Goal: Information Seeking & Learning: Learn about a topic

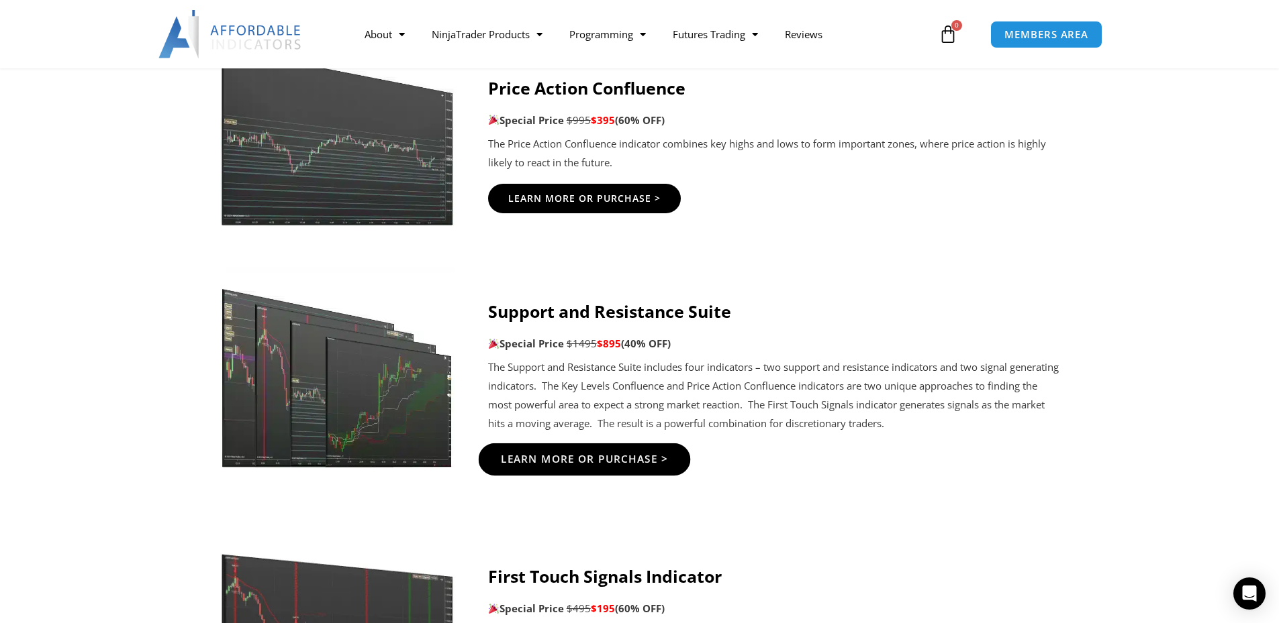
scroll to position [2013, 0]
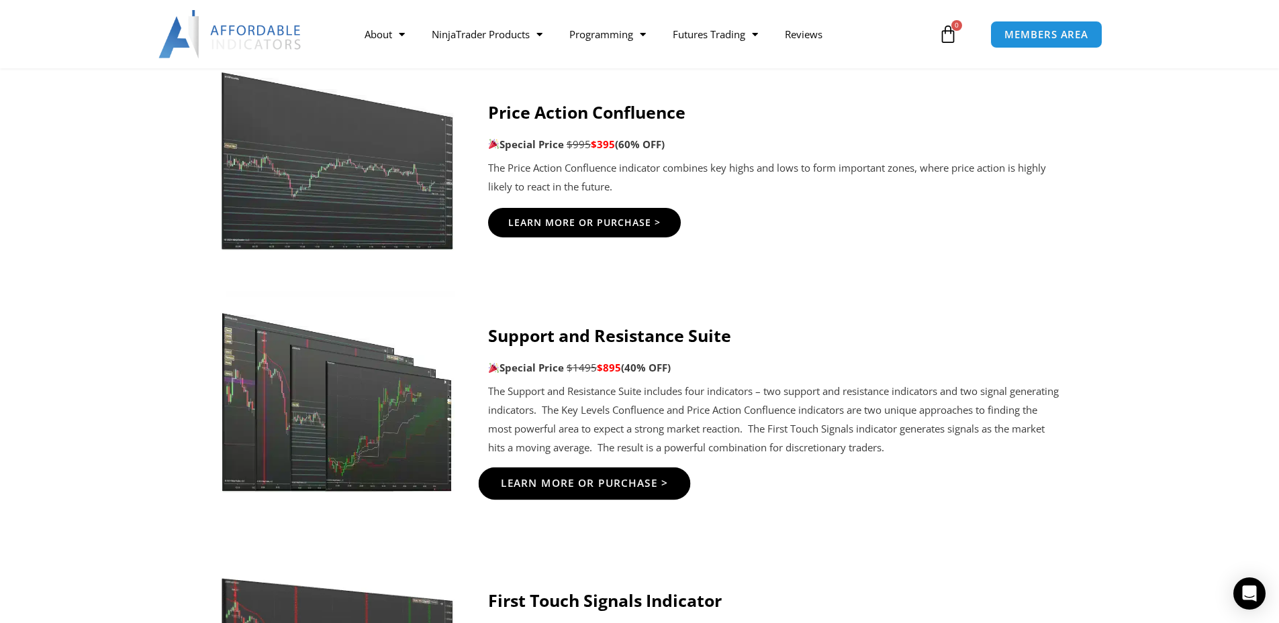
click at [549, 489] on span "Learn More Or Purchase >" at bounding box center [584, 484] width 168 height 10
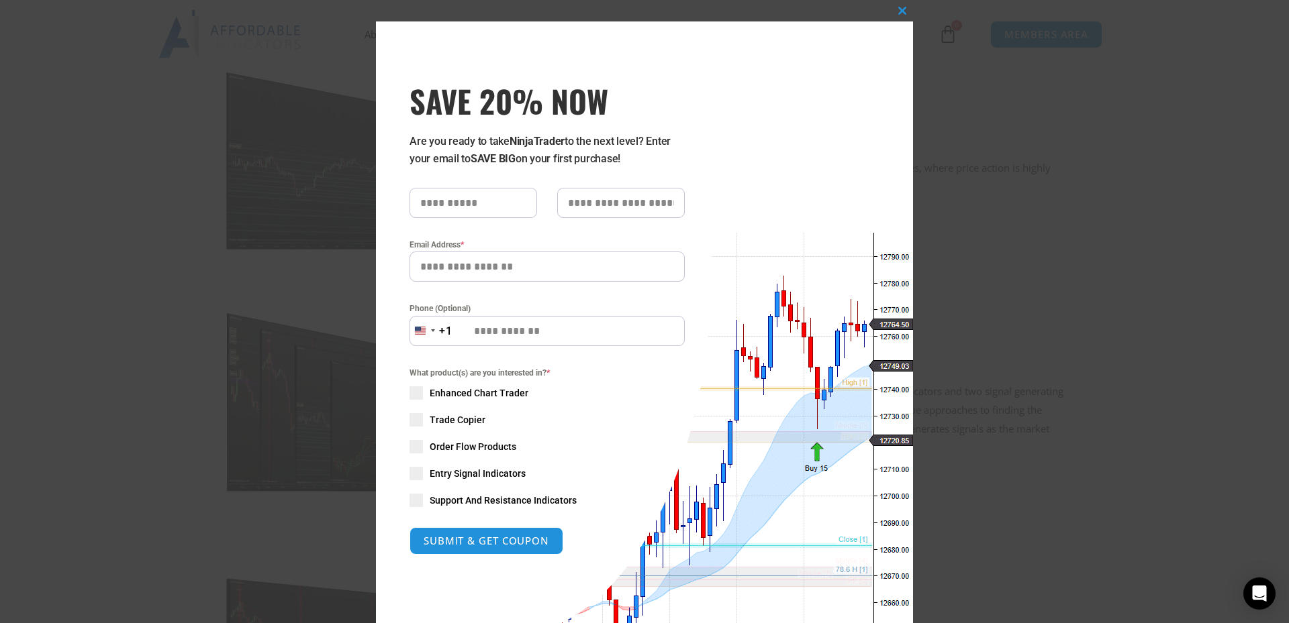
click at [1026, 137] on div "Close this module SAVE 20% NOW Are you ready to take NinjaTrader to the next le…" at bounding box center [644, 311] width 1289 height 623
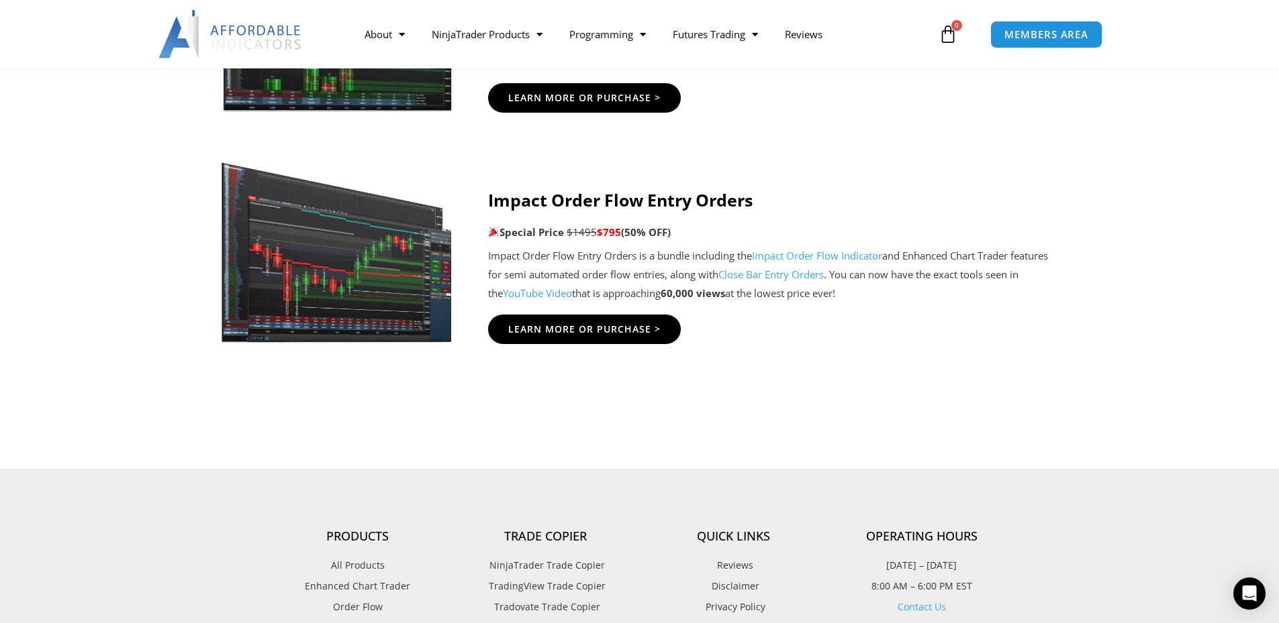
scroll to position [3154, 0]
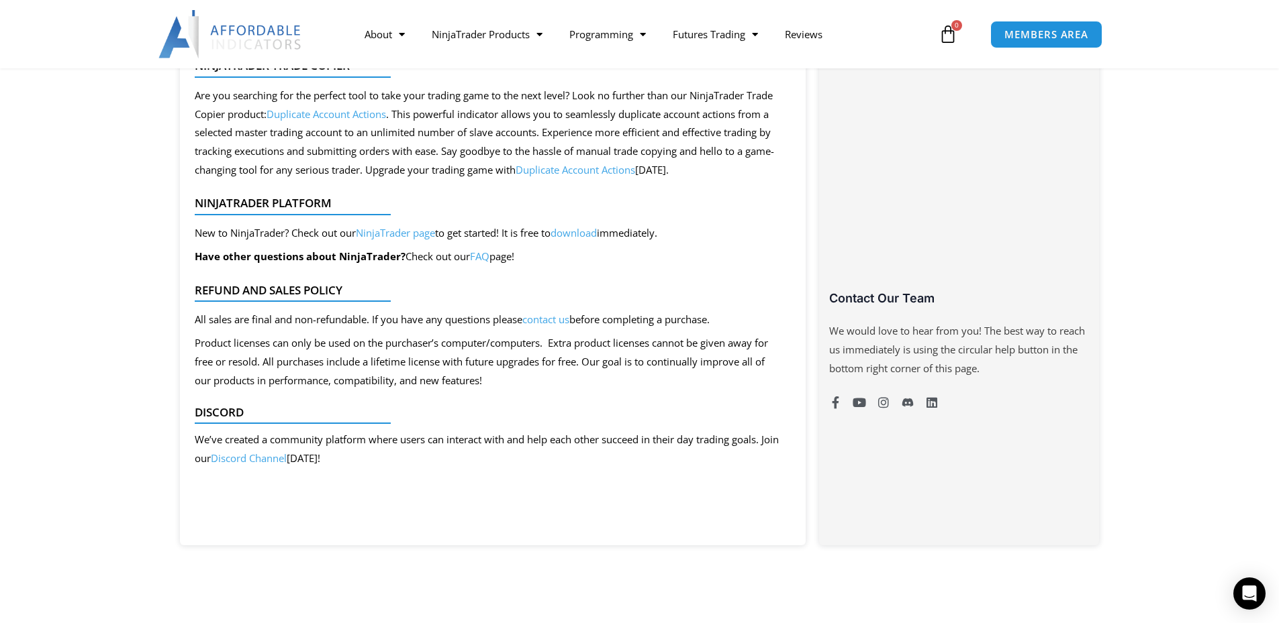
scroll to position [793, 0]
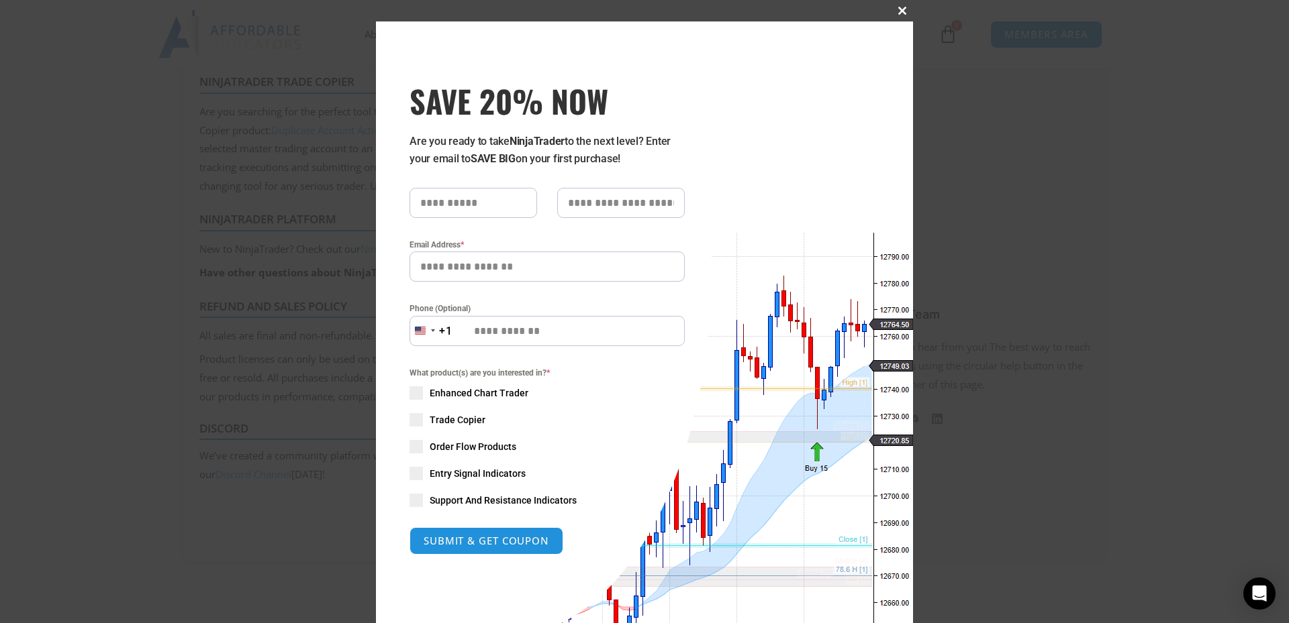
click at [895, 10] on span at bounding box center [901, 11] width 21 height 8
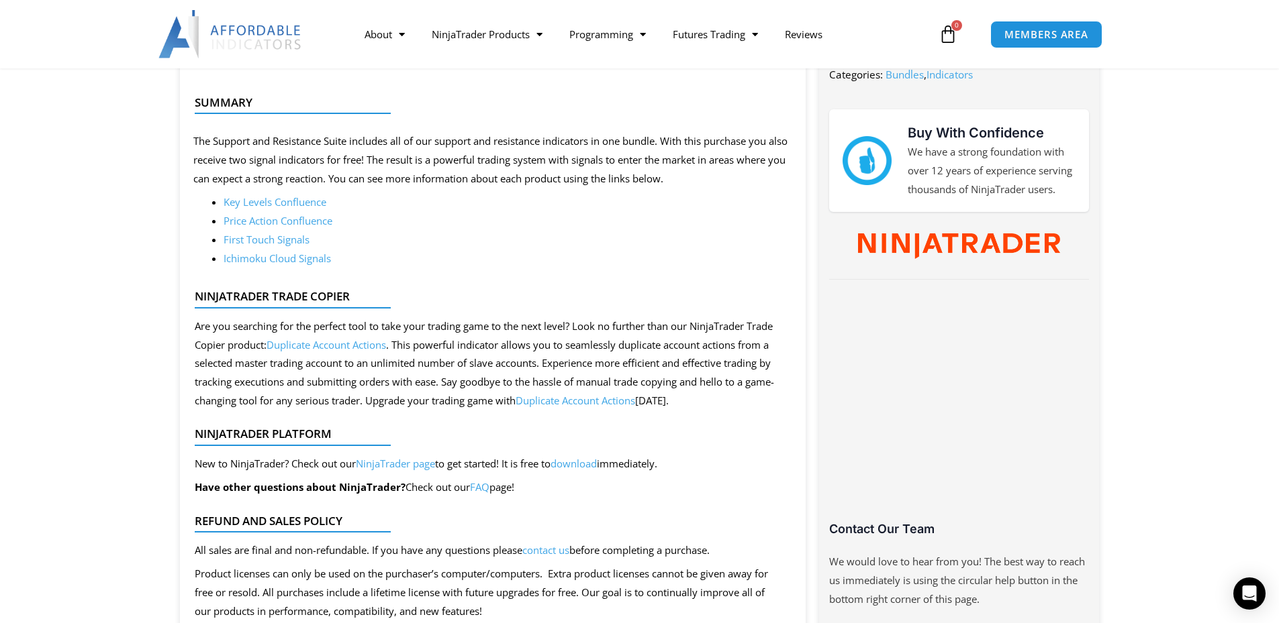
scroll to position [524, 0]
